Goal: Check status: Check status

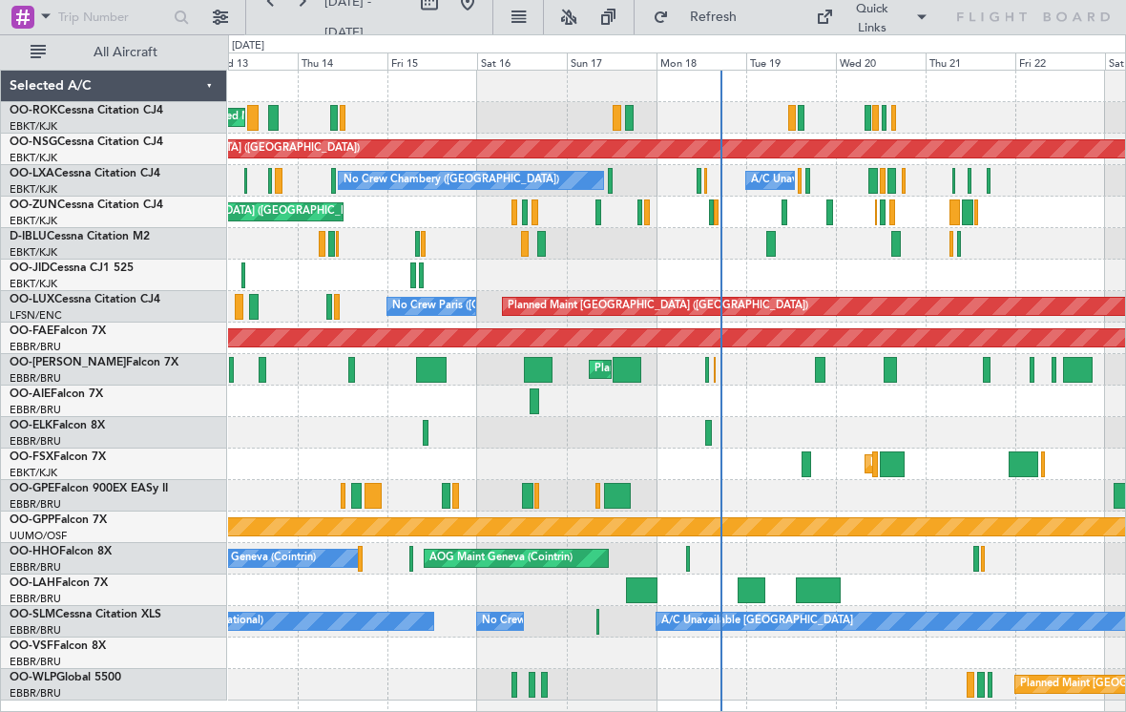
click at [646, 587] on div at bounding box center [642, 590] width 32 height 26
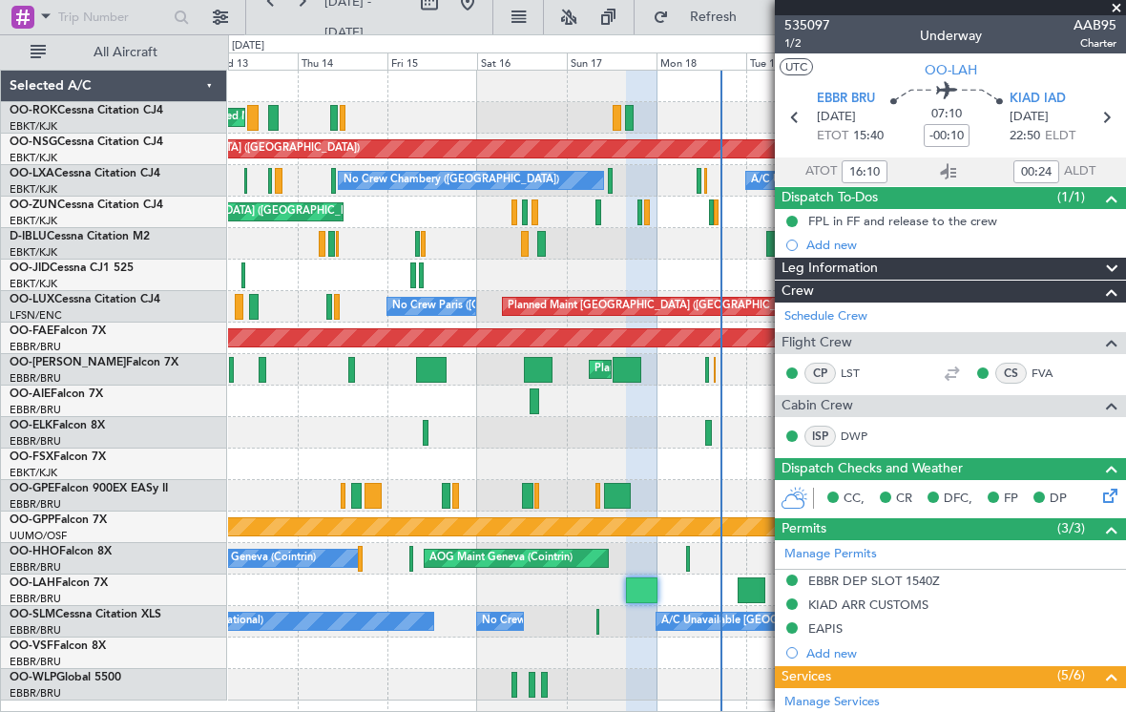
click at [1119, 13] on span at bounding box center [1116, 8] width 19 height 17
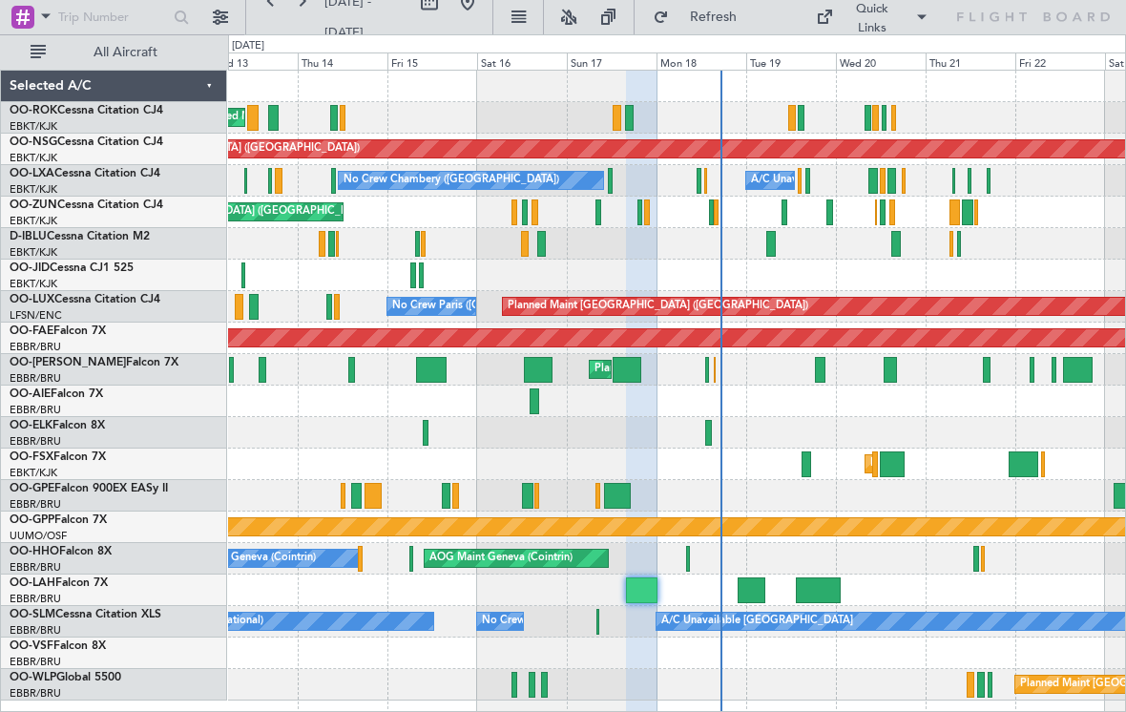
type input "0"
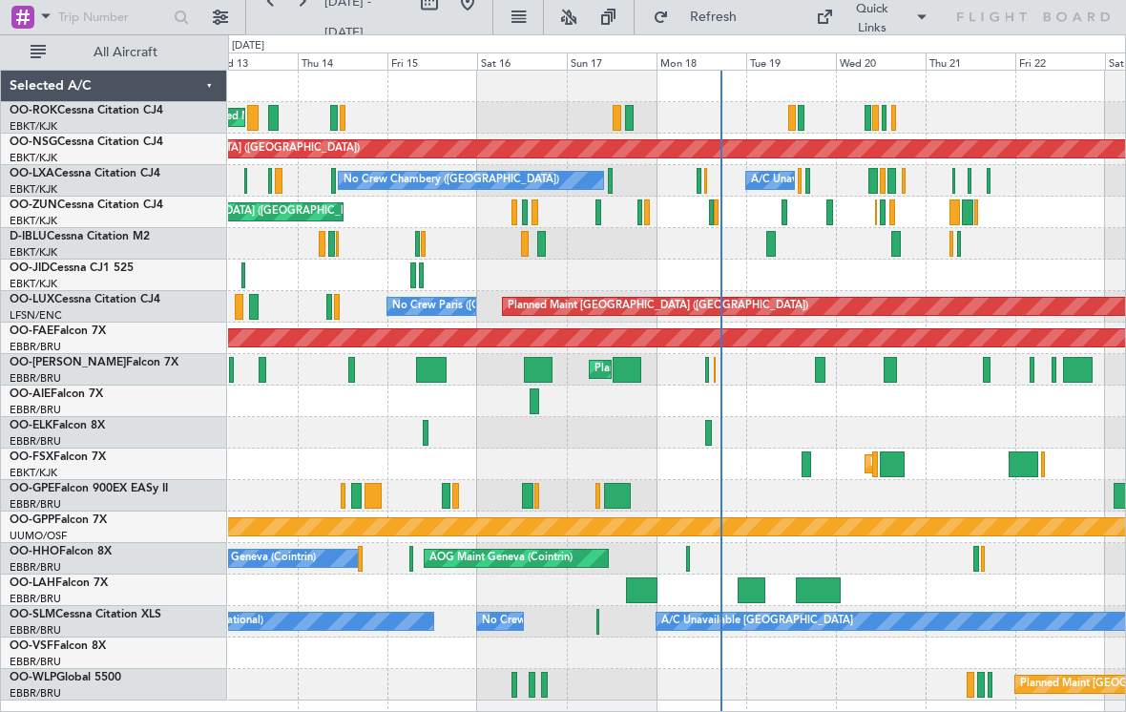
click at [759, 588] on div at bounding box center [751, 590] width 28 height 26
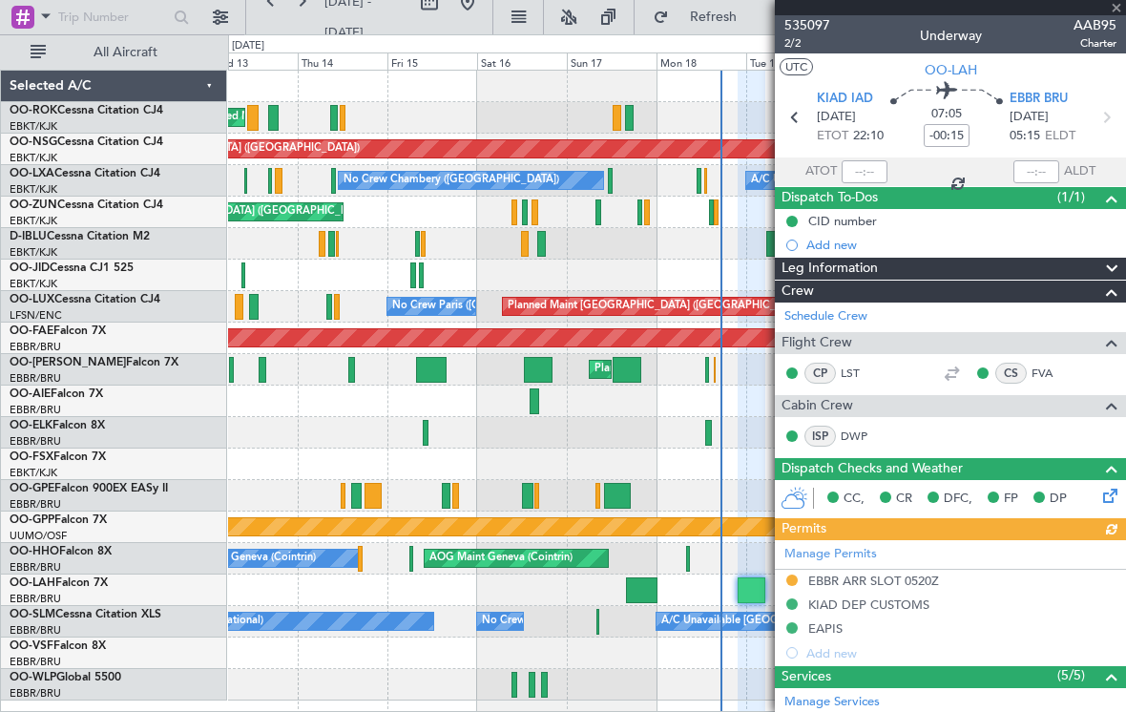
click at [1117, 9] on div at bounding box center [950, 7] width 351 height 15
click at [1117, 8] on span at bounding box center [1116, 8] width 19 height 17
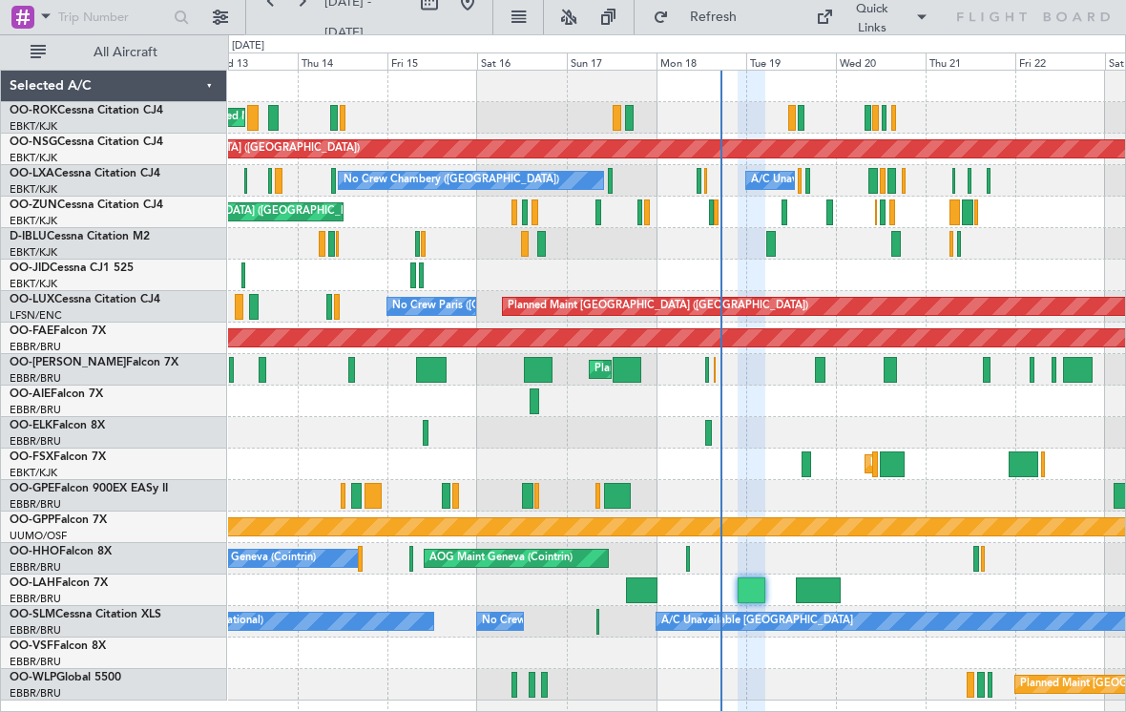
type input "0"
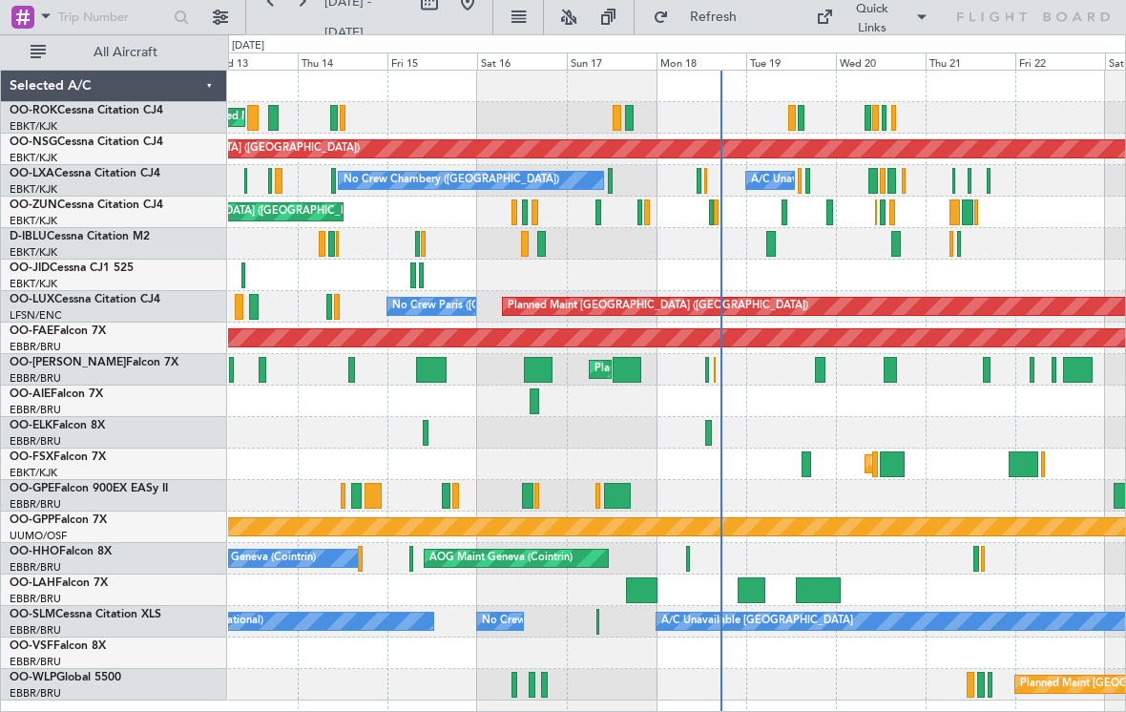
click at [838, 590] on div at bounding box center [818, 590] width 45 height 26
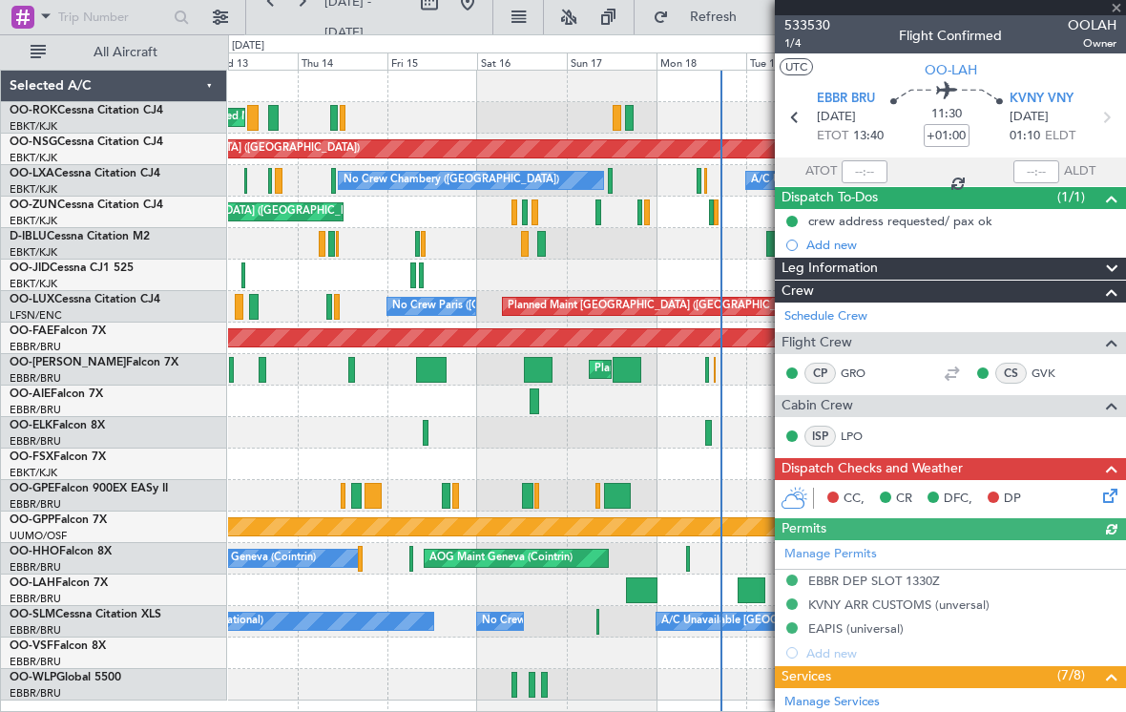
click at [1120, 12] on div at bounding box center [950, 7] width 351 height 15
click at [1114, 12] on span at bounding box center [1116, 8] width 19 height 17
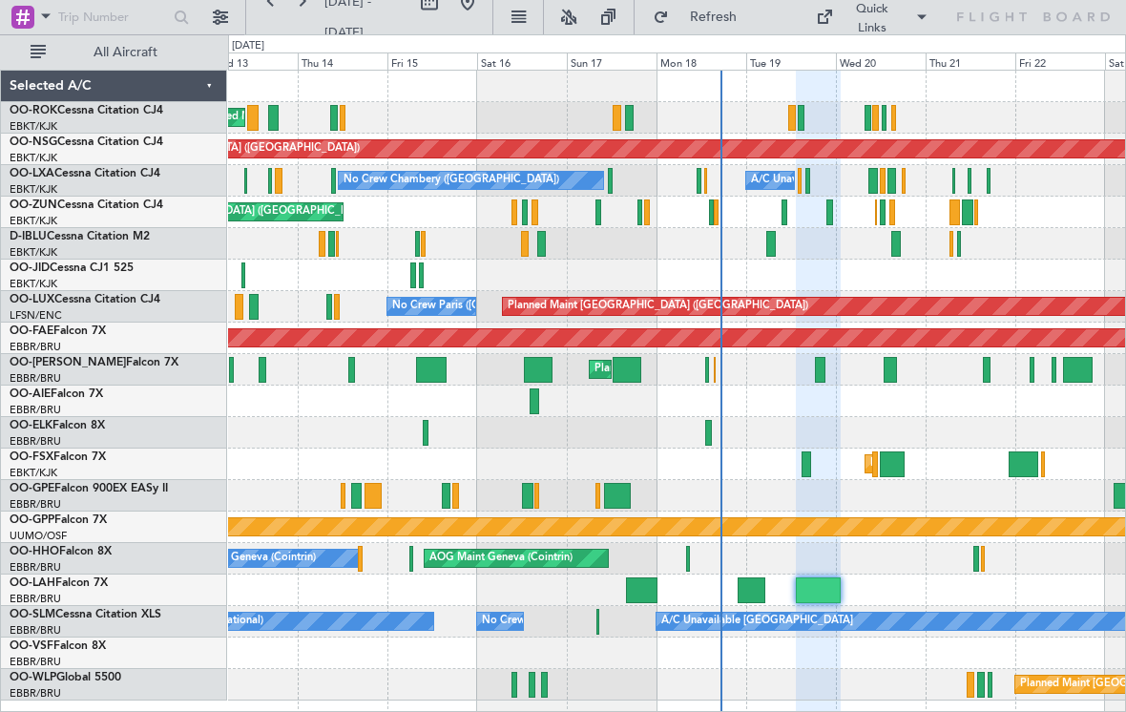
type input "0"
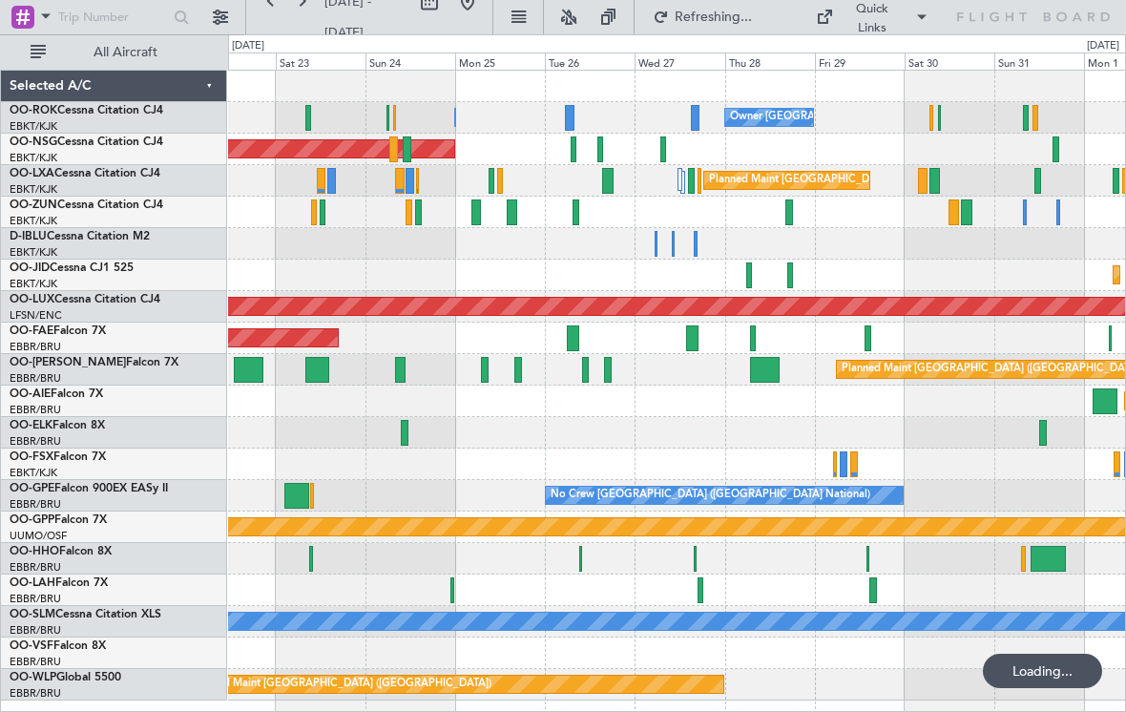
click at [690, 560] on div at bounding box center [676, 558] width 897 height 31
click at [696, 553] on div at bounding box center [694, 559] width 3 height 26
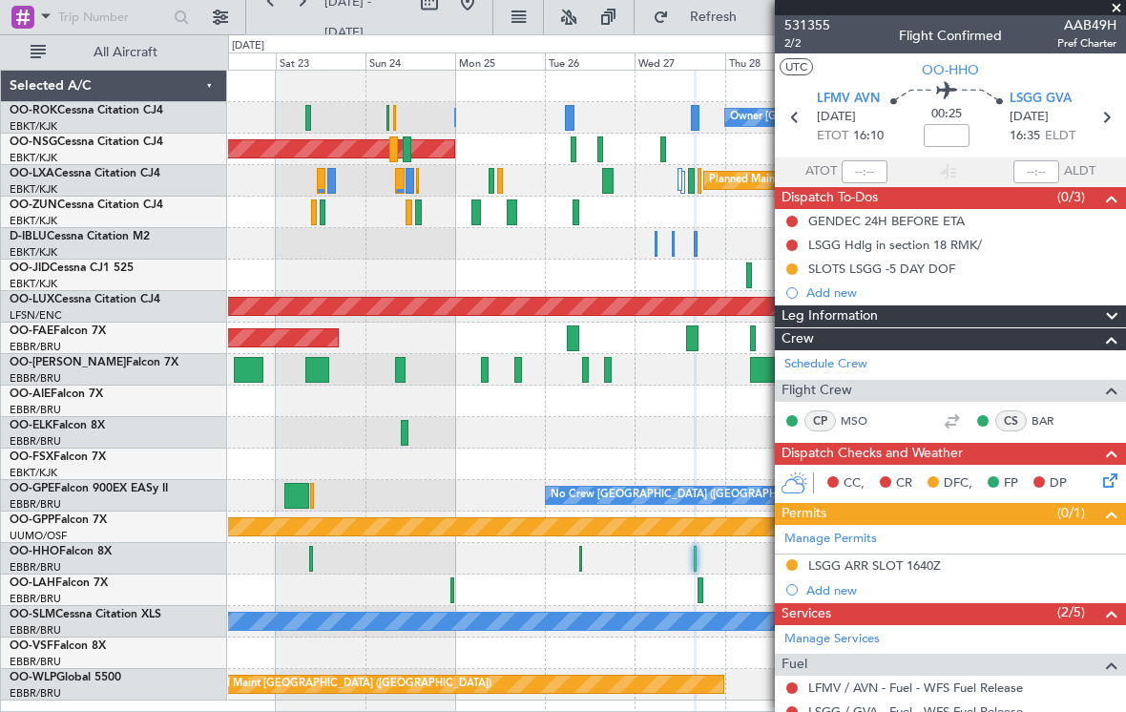
click at [1117, 12] on span at bounding box center [1116, 8] width 19 height 17
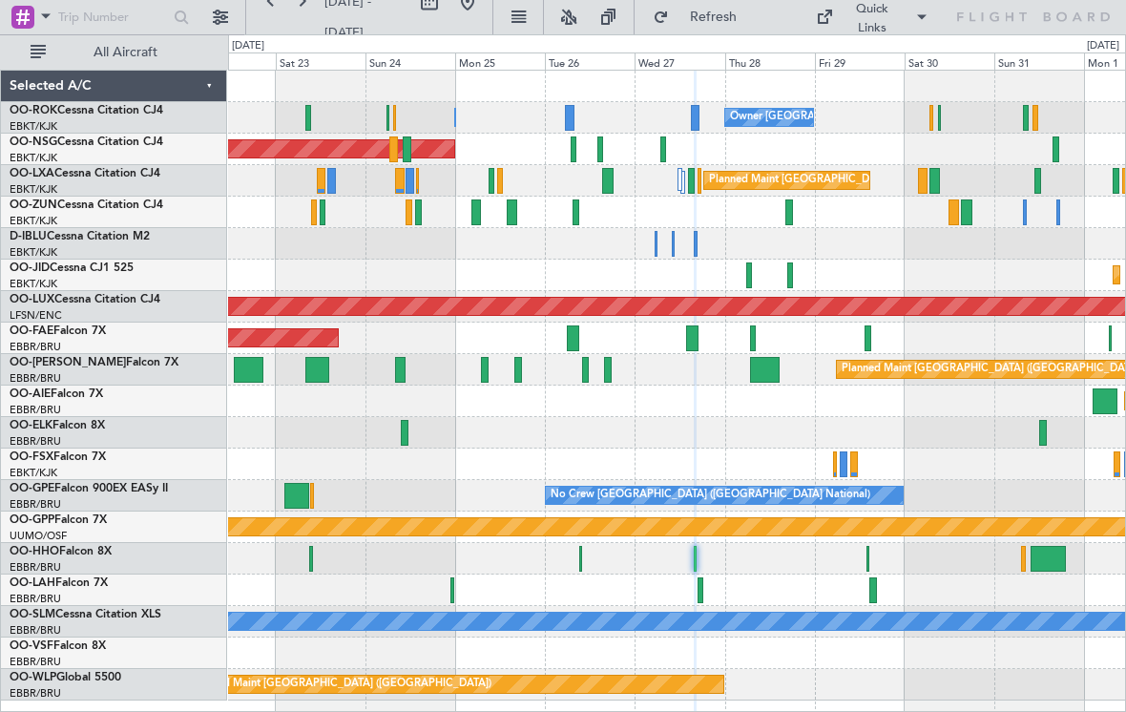
type input "0"
click at [878, 561] on div at bounding box center [676, 558] width 897 height 31
click at [869, 556] on div at bounding box center [867, 559] width 3 height 26
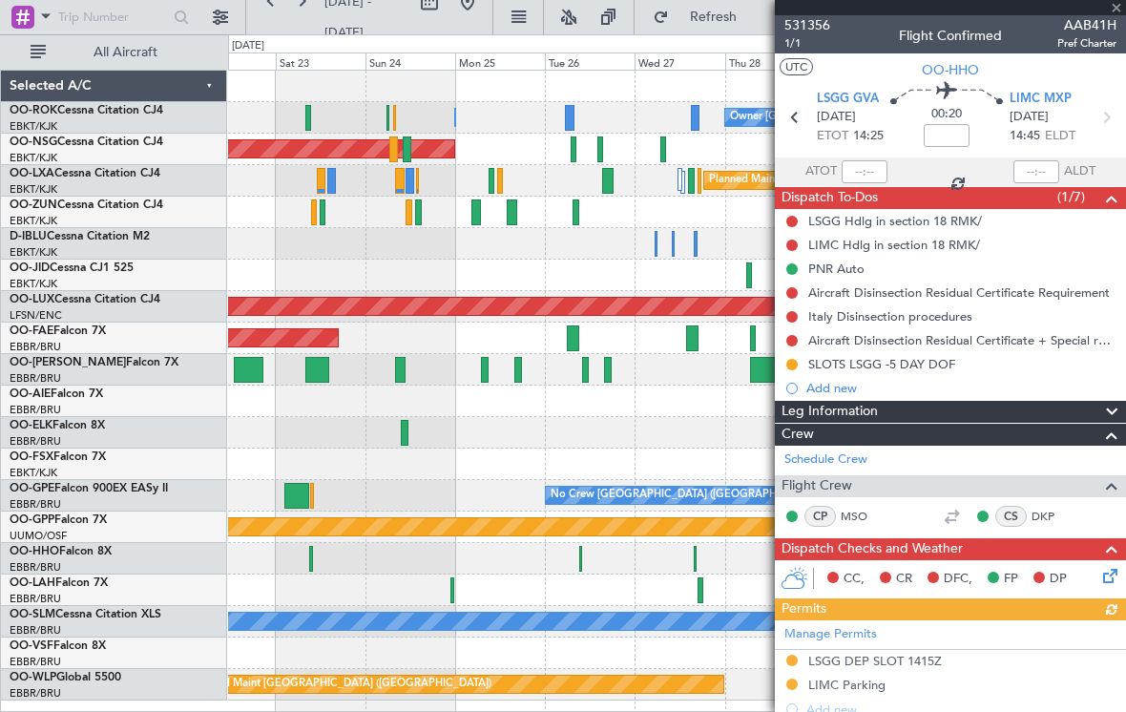
click at [1117, 17] on div "531356 1/1 Flight Confirmed AAB41H Pref Charter" at bounding box center [950, 34] width 351 height 38
click at [1113, 13] on span at bounding box center [1116, 8] width 19 height 17
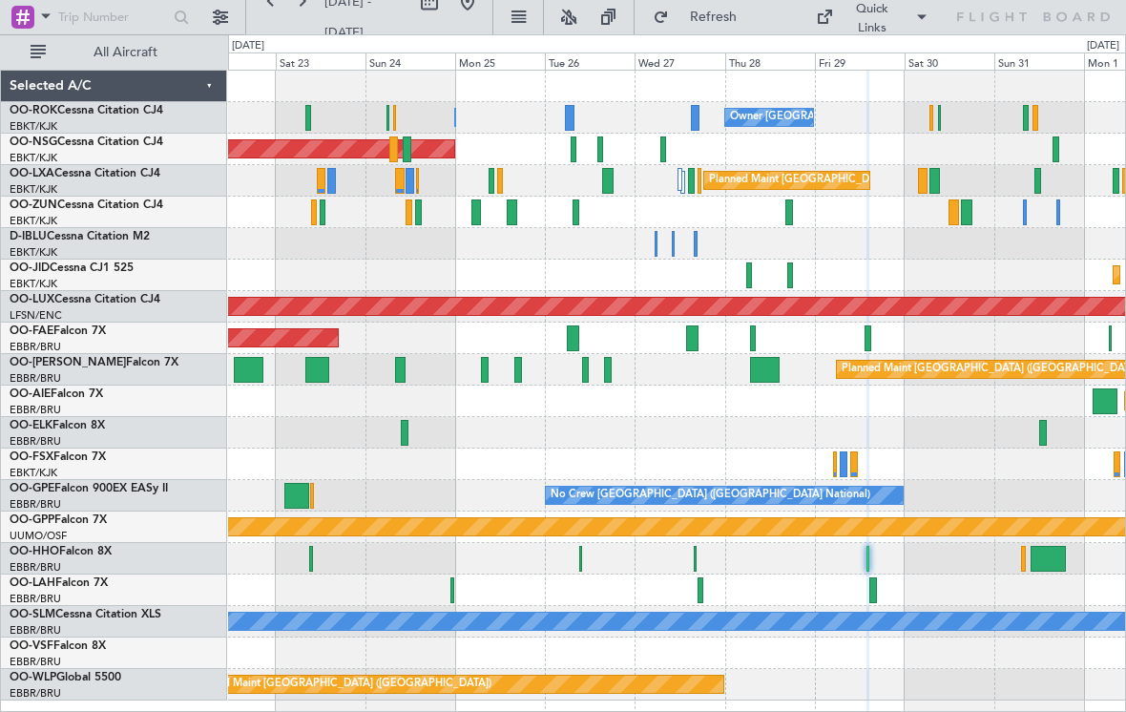
type input "0"
click at [310, 556] on div at bounding box center [311, 559] width 5 height 26
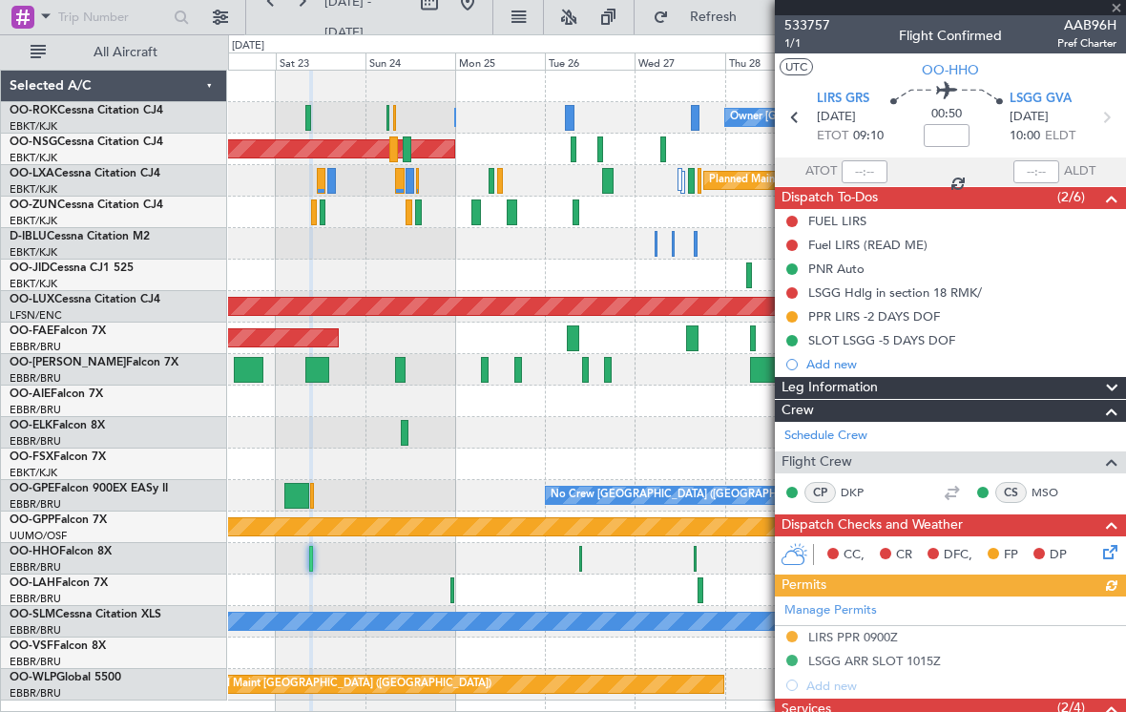
click at [1117, 12] on div at bounding box center [950, 7] width 351 height 15
click at [1115, 13] on span at bounding box center [1116, 8] width 19 height 17
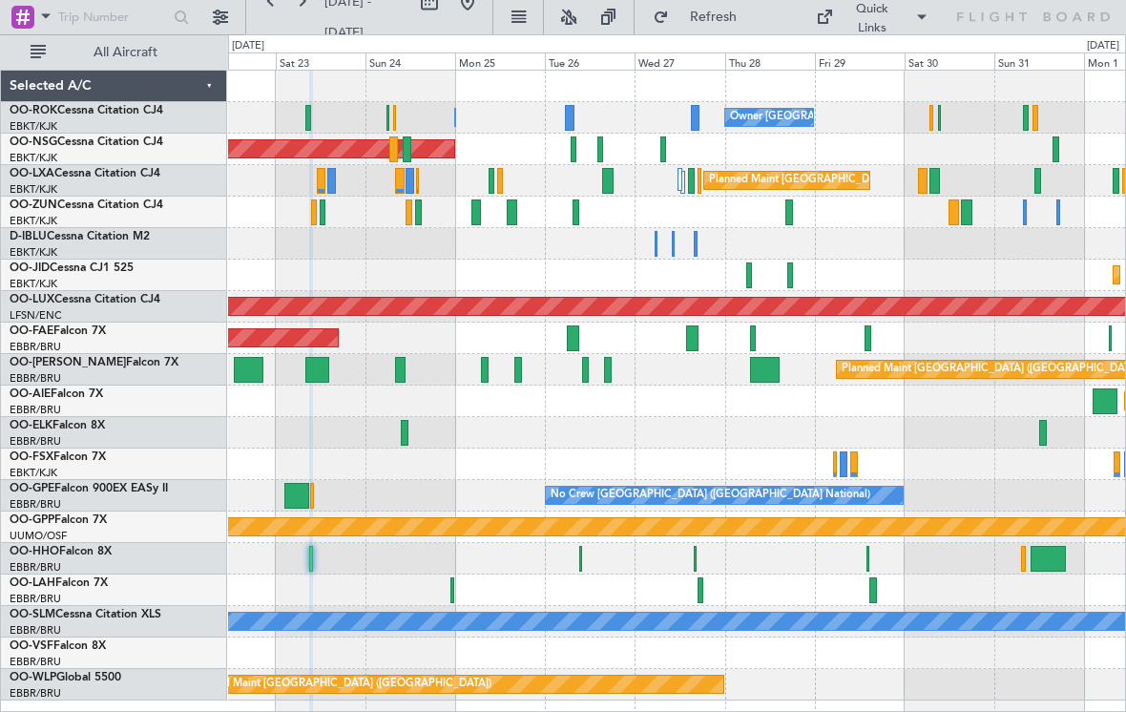
type input "0"
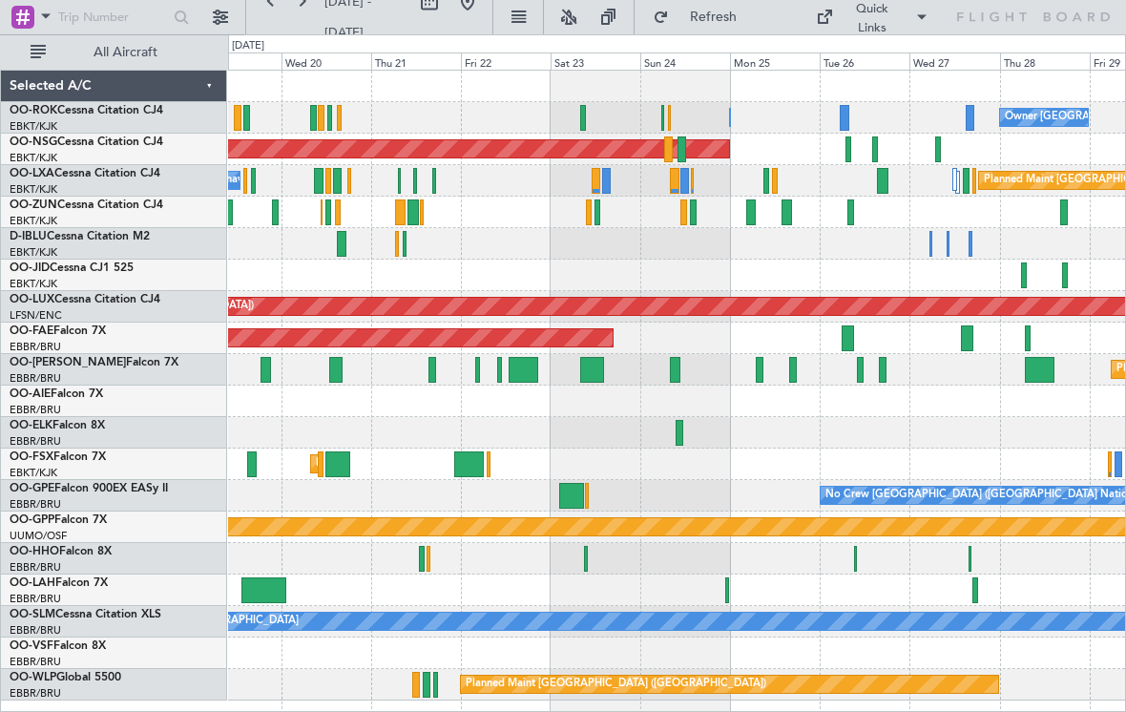
click at [1020, 277] on div at bounding box center [676, 274] width 897 height 31
click at [1018, 283] on div at bounding box center [676, 274] width 897 height 31
click at [1026, 285] on div at bounding box center [676, 274] width 897 height 31
click at [1023, 279] on div at bounding box center [1024, 275] width 6 height 26
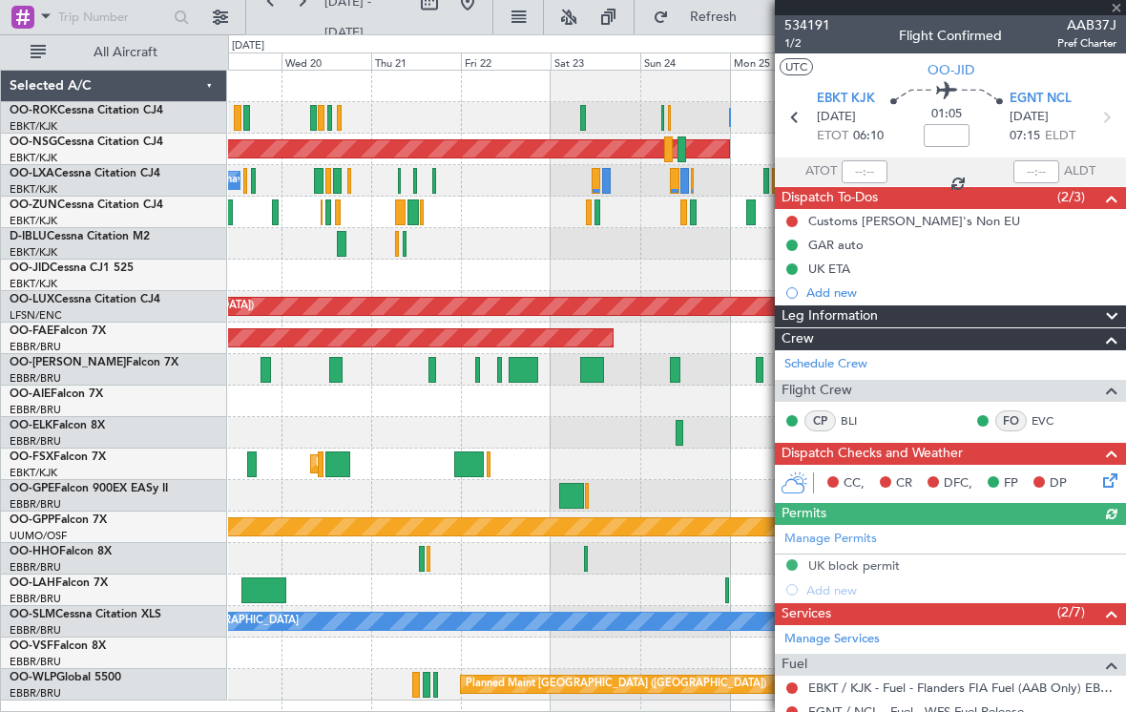
click at [1119, 10] on div at bounding box center [950, 7] width 351 height 15
click at [1119, 10] on span at bounding box center [1116, 8] width 19 height 17
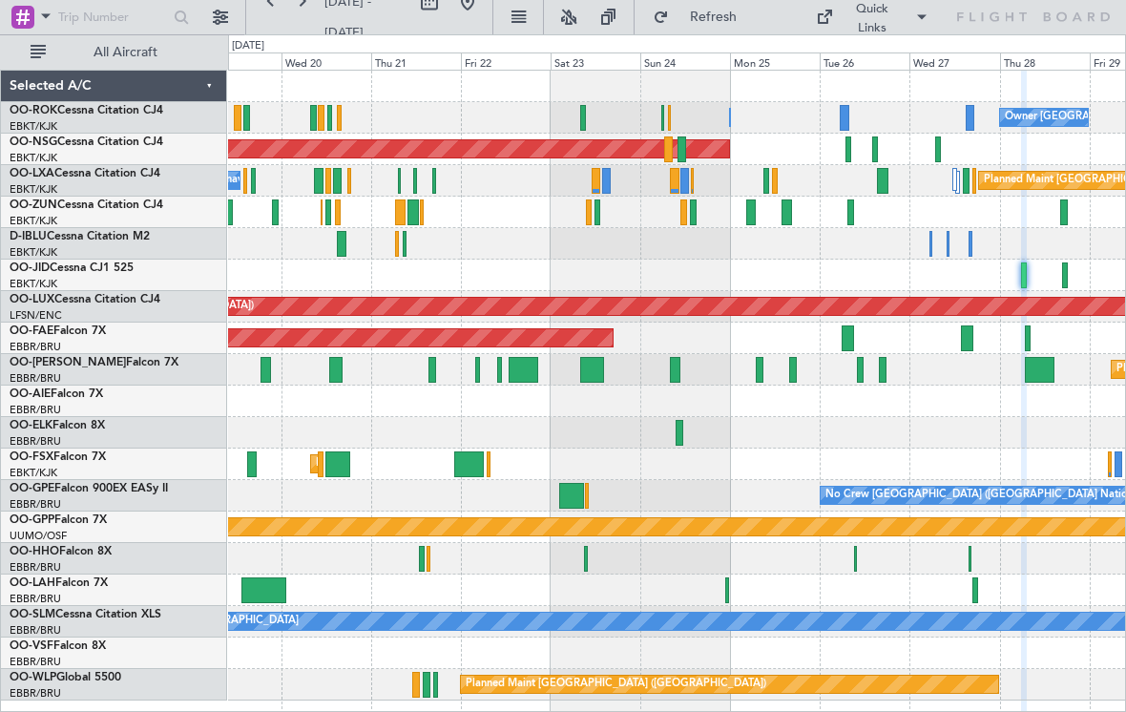
type input "0"
